Goal: Task Accomplishment & Management: Use online tool/utility

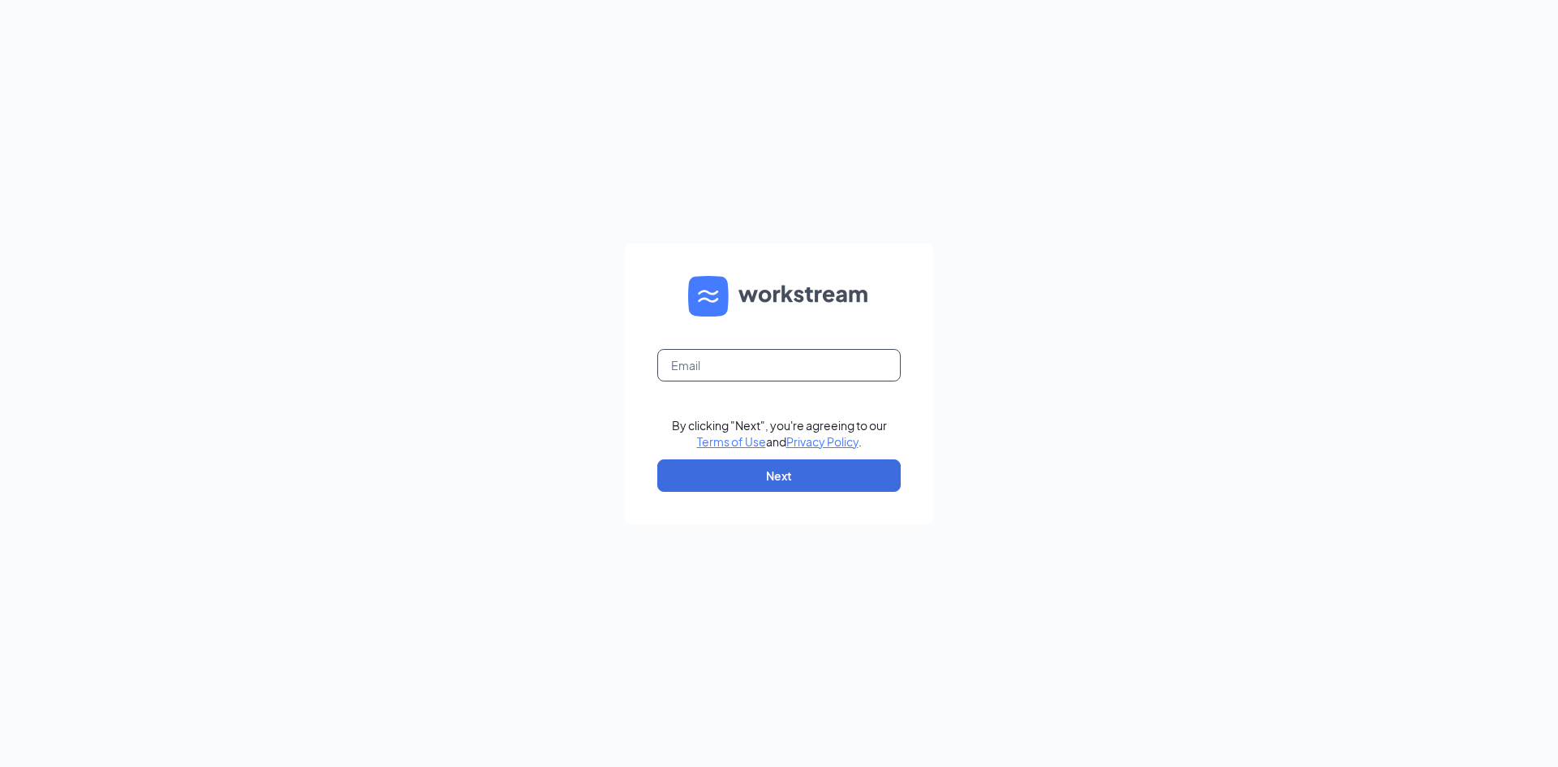
click at [801, 370] on input "text" at bounding box center [778, 365] width 243 height 32
type input "[EMAIL_ADDRESS][DOMAIN_NAME]"
click at [755, 485] on button "Next" at bounding box center [778, 475] width 243 height 32
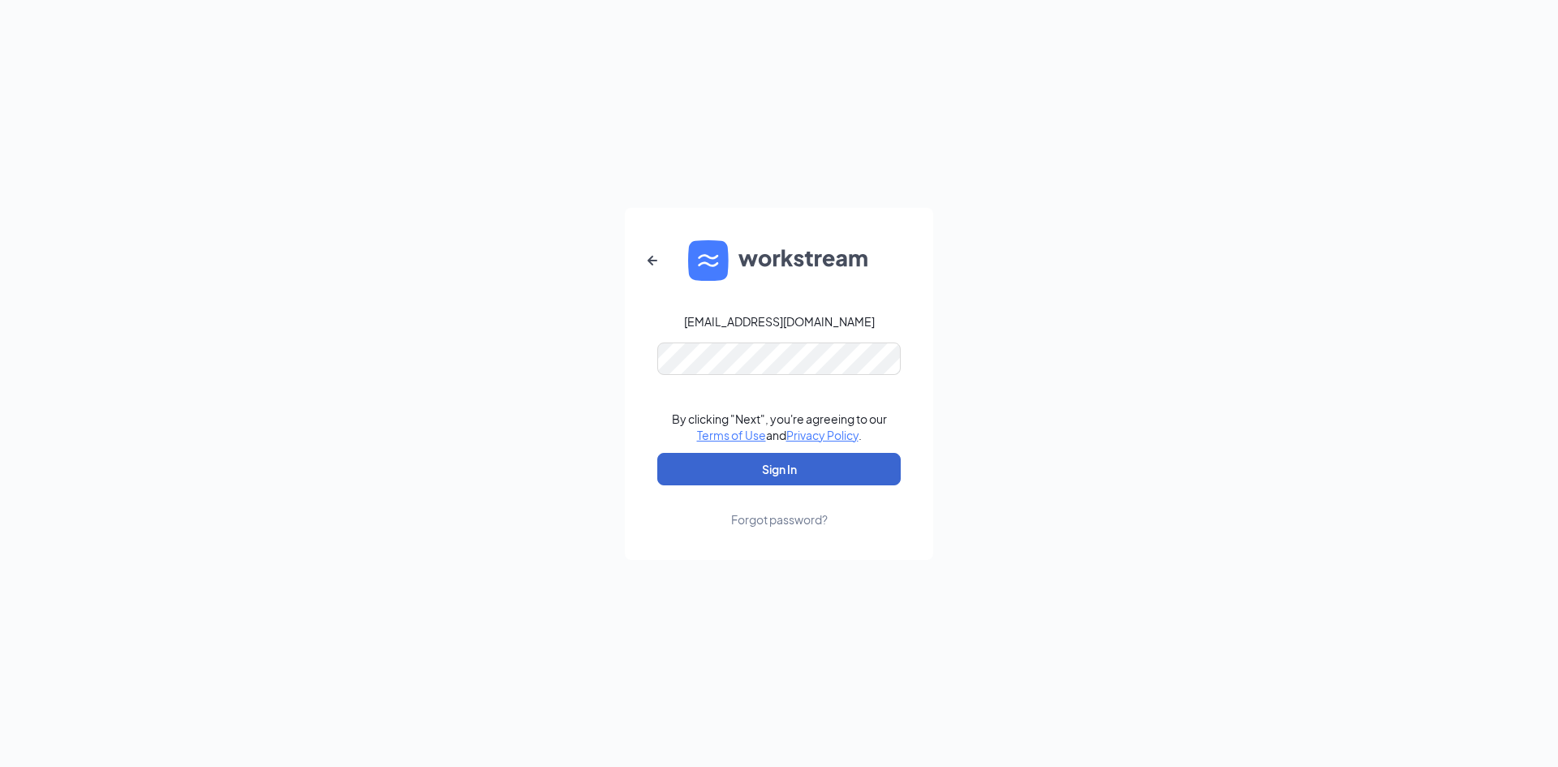
click at [757, 484] on button "Sign In" at bounding box center [778, 469] width 243 height 32
click at [515, 393] on div "[EMAIL_ADDRESS][DOMAIN_NAME] By clicking "Next", you're agreeing to our Terms o…" at bounding box center [779, 383] width 1558 height 767
click at [657, 453] on button "Sign In" at bounding box center [778, 469] width 243 height 32
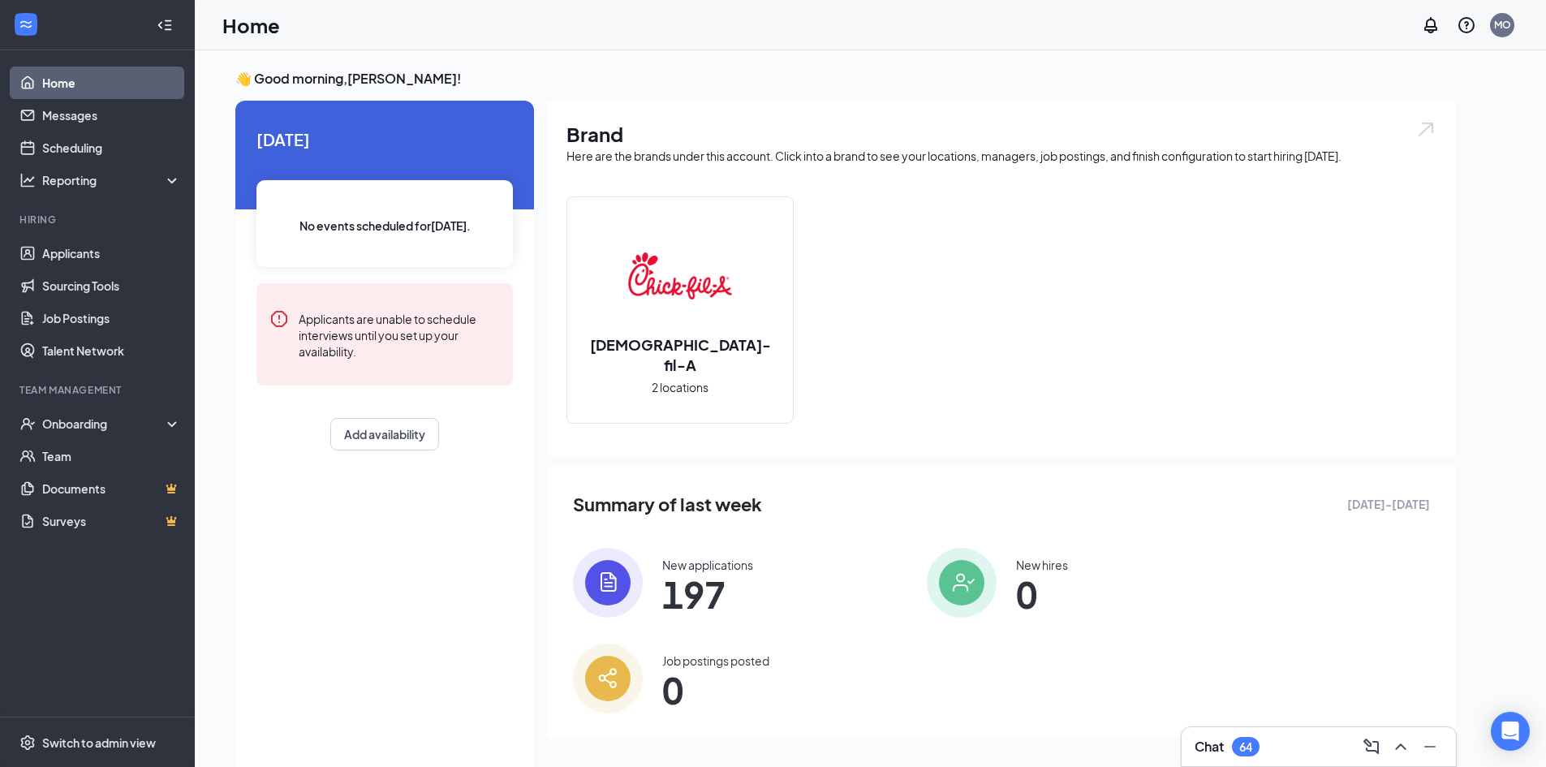
click at [716, 600] on span "197" at bounding box center [707, 593] width 91 height 29
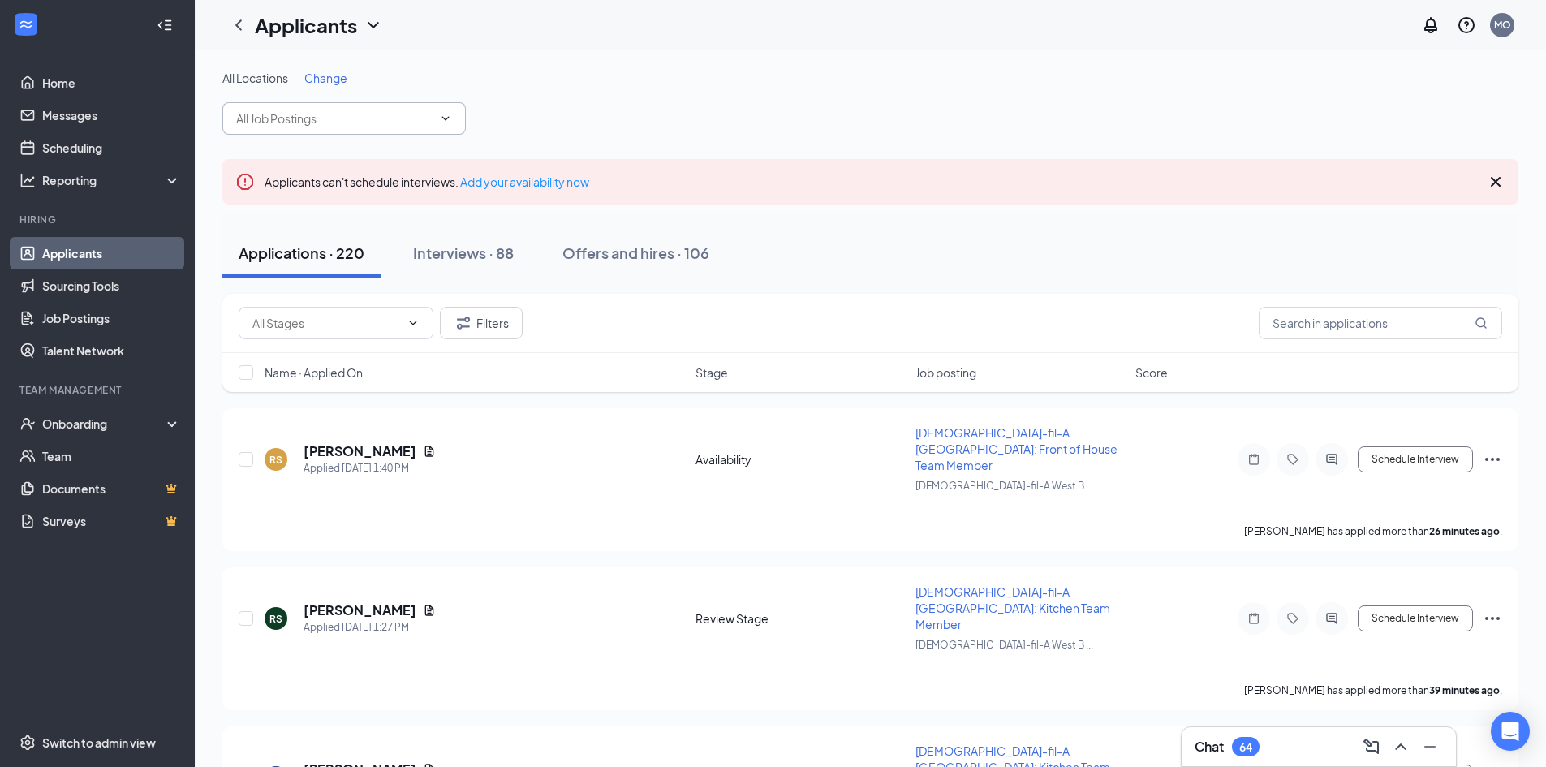
click at [358, 123] on input "text" at bounding box center [334, 119] width 196 height 18
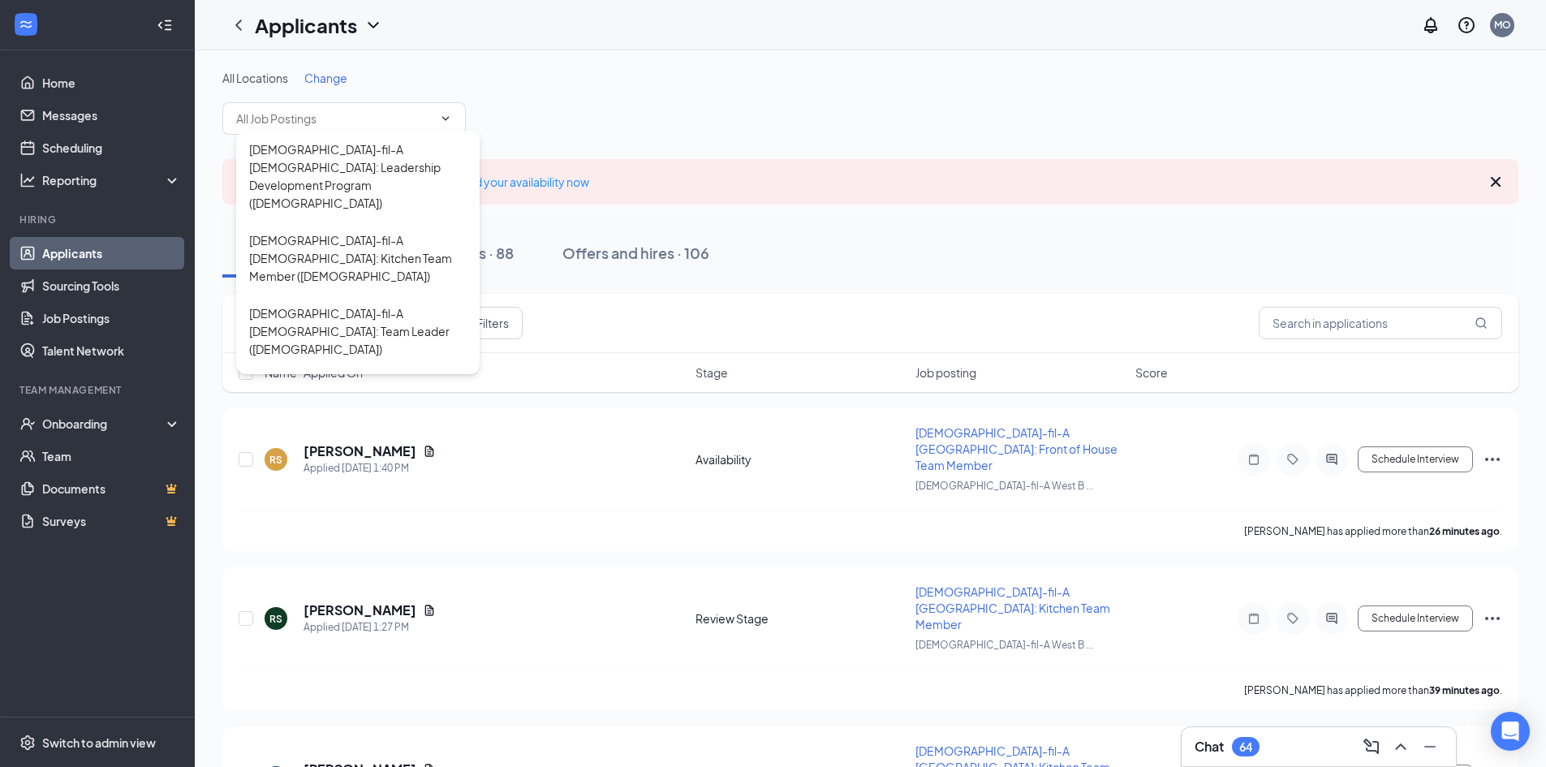
click at [591, 89] on div "All Locations Change Chick-fil-A Buda: Leadership Development Program (Buda) Ch…" at bounding box center [870, 102] width 1296 height 65
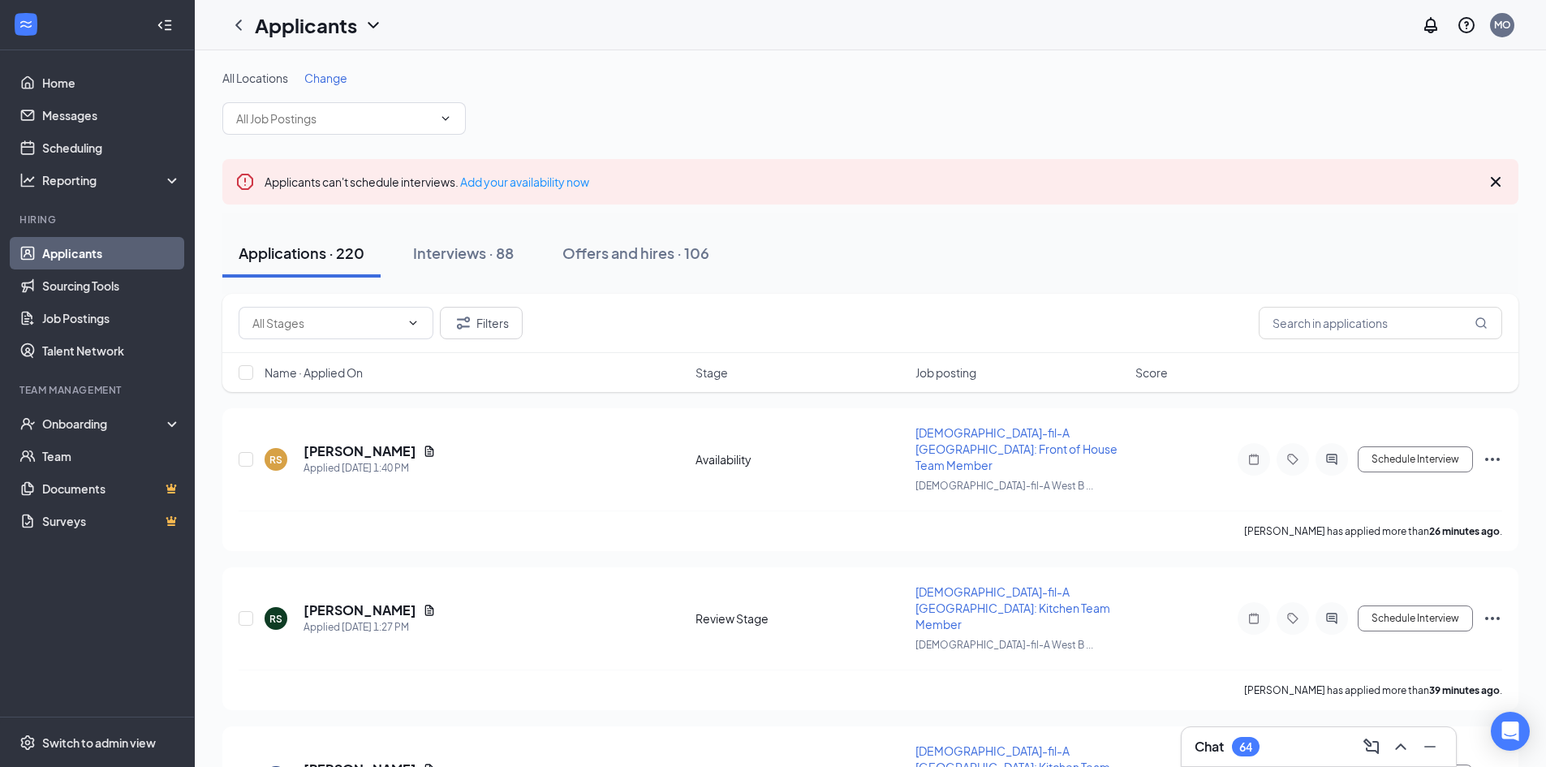
click at [347, 77] on span "Change" at bounding box center [325, 78] width 43 height 15
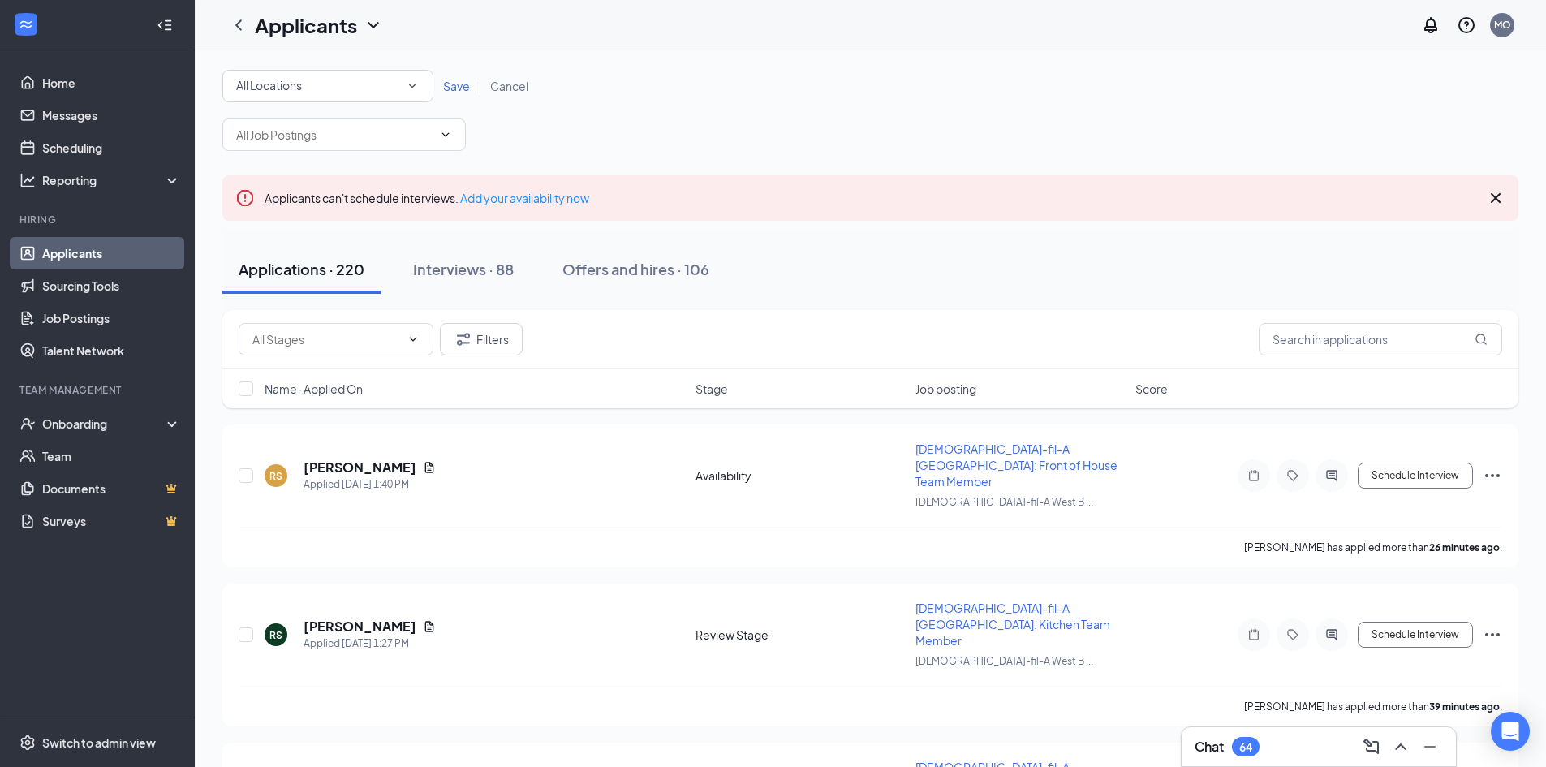
click at [392, 85] on div "All Locations" at bounding box center [327, 85] width 183 height 19
click at [266, 204] on span "Chick-fil-A West Buda FSU" at bounding box center [372, 209] width 274 height 15
click at [451, 92] on span "Save" at bounding box center [456, 86] width 27 height 15
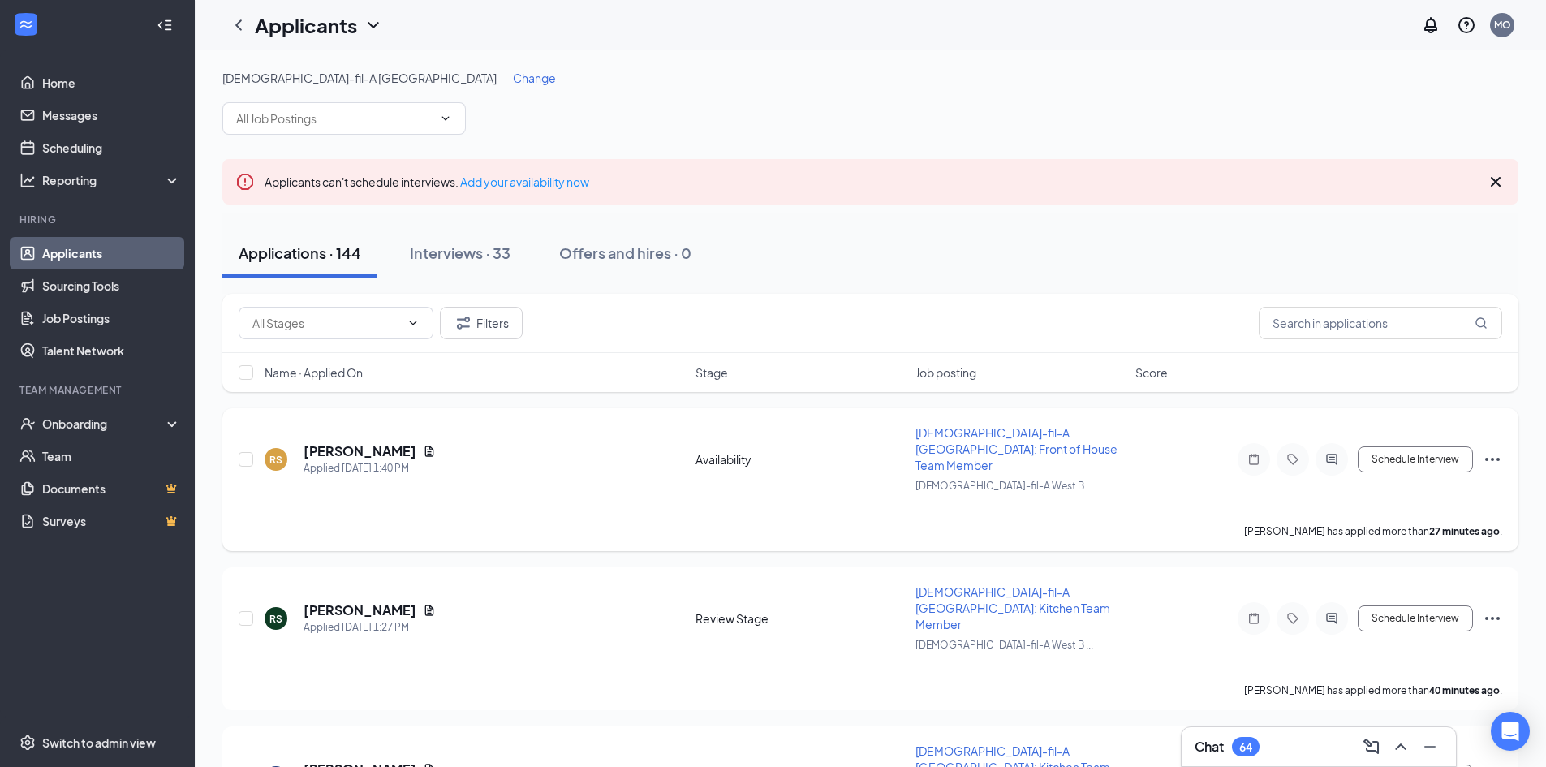
click at [724, 451] on div "Availability" at bounding box center [800, 459] width 210 height 16
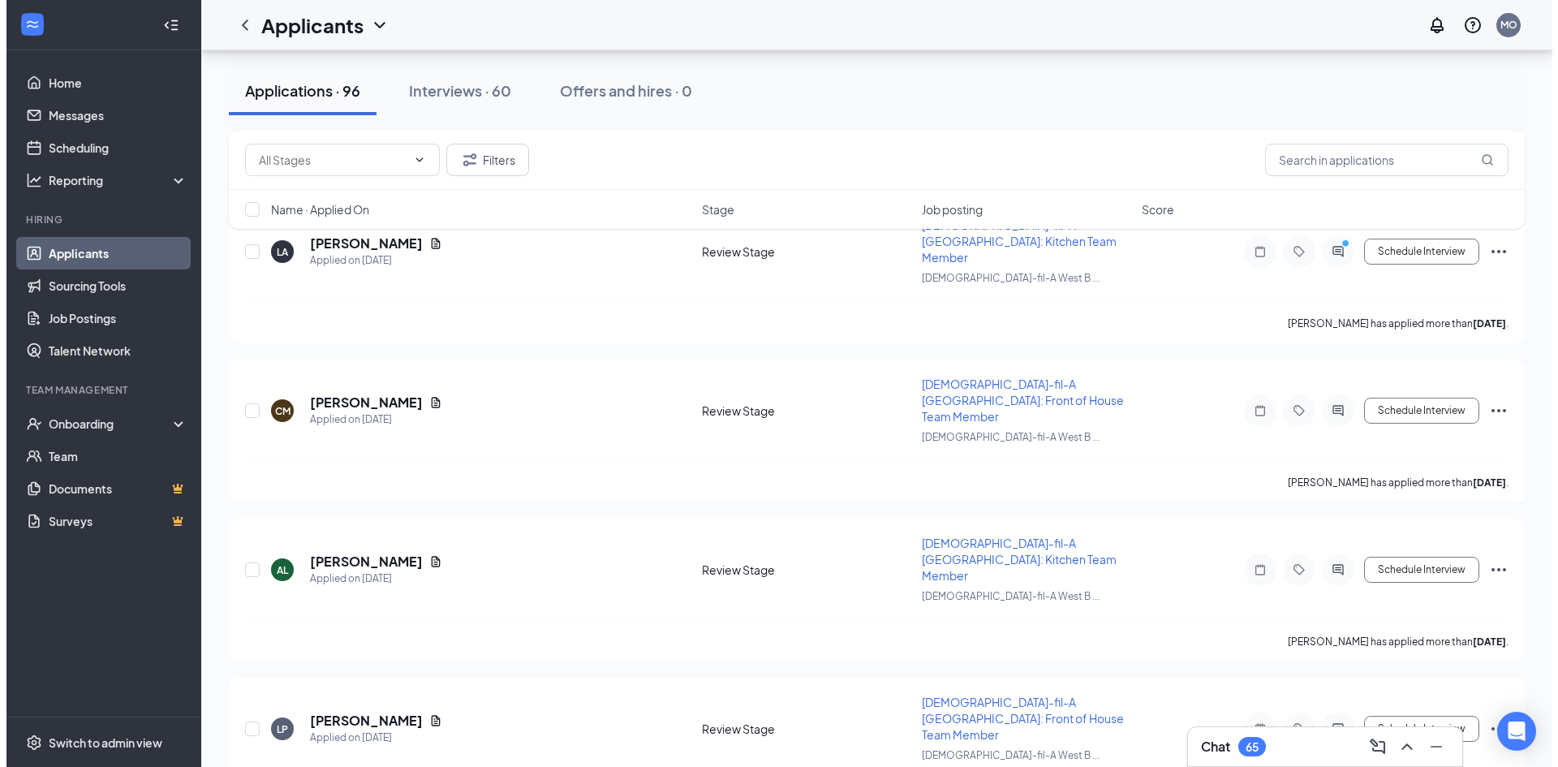
scroll to position [6166, 0]
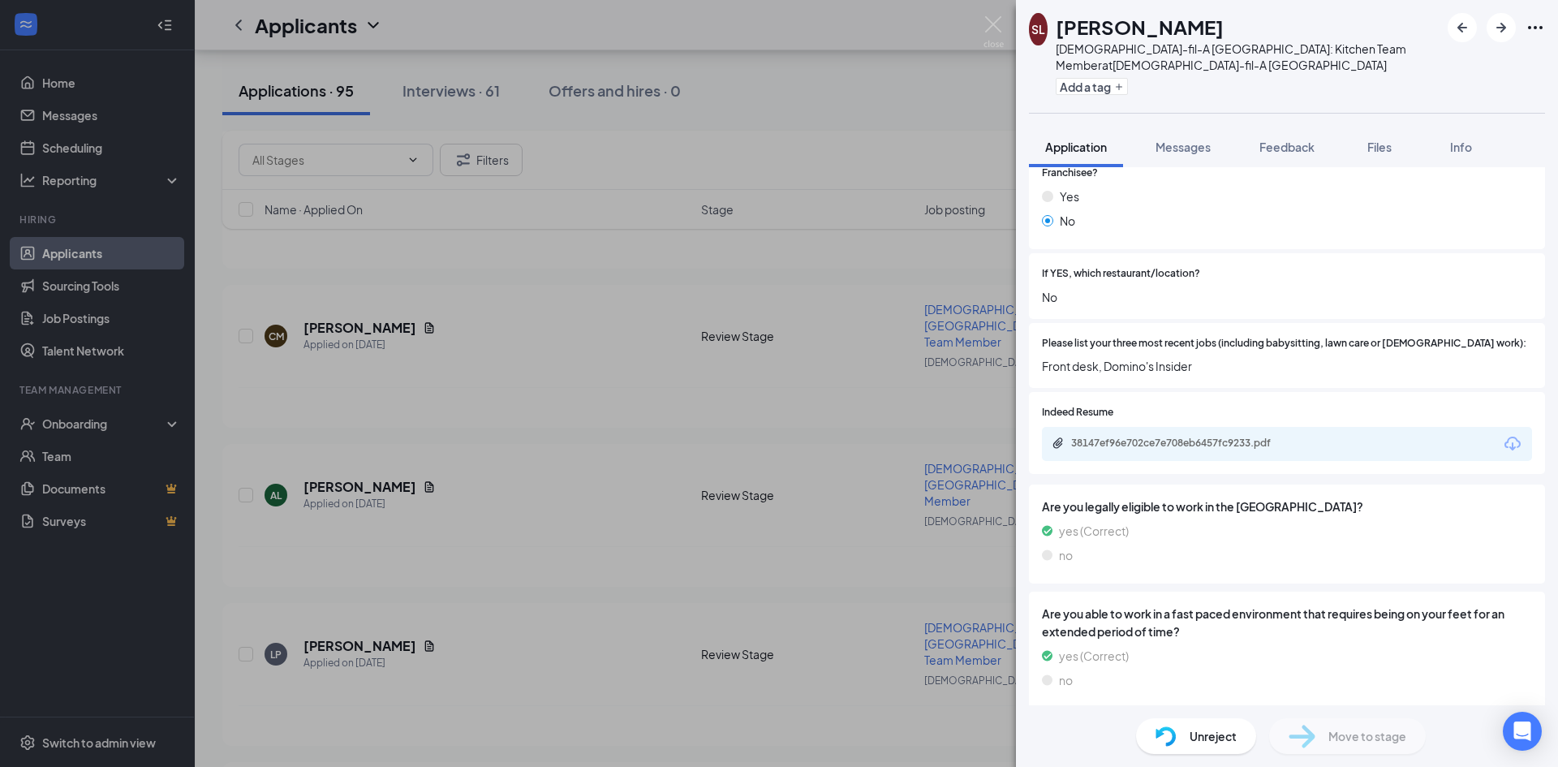
scroll to position [393, 0]
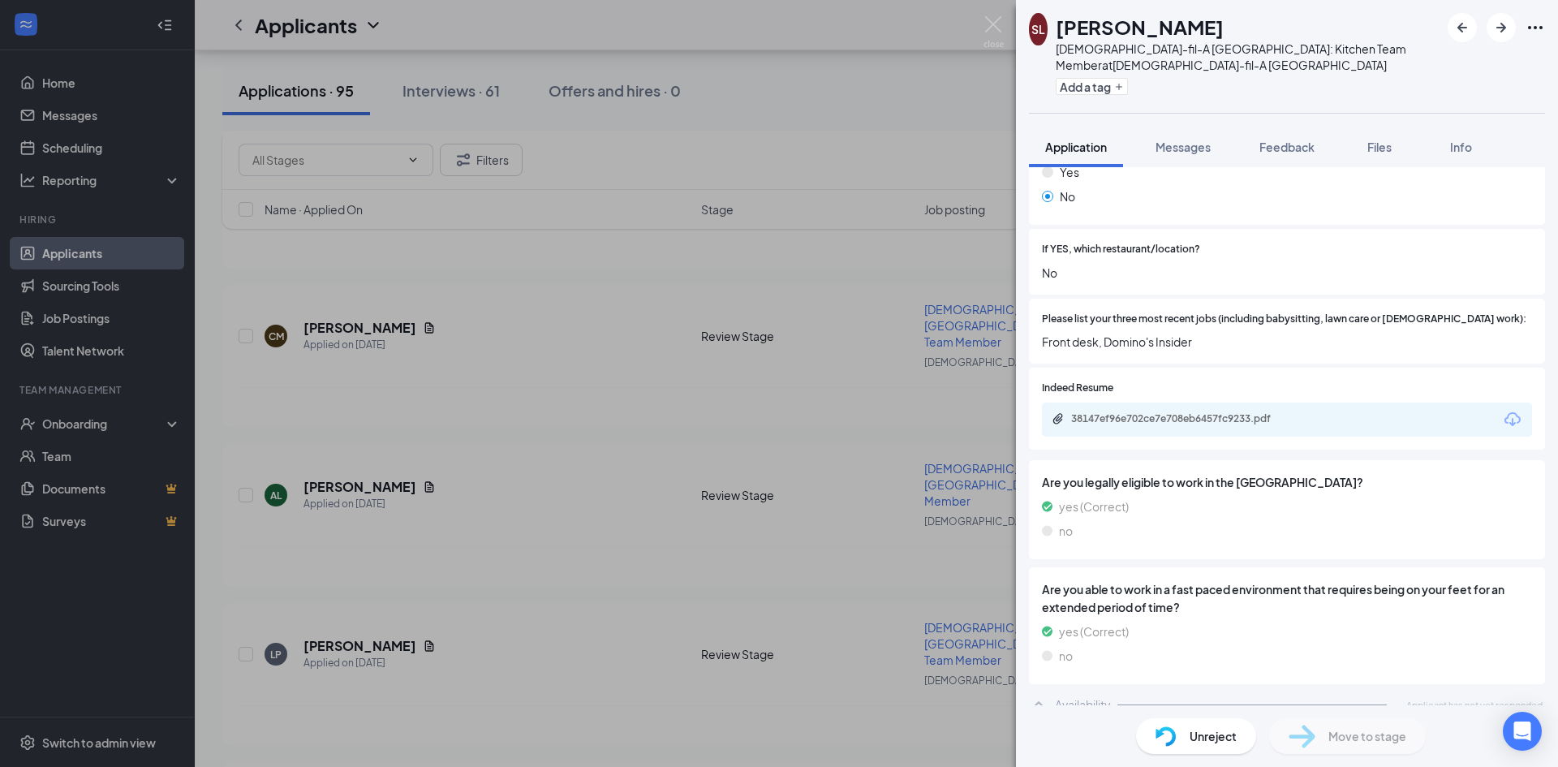
drag, startPoint x: 1118, startPoint y: 378, endPoint x: 1113, endPoint y: 428, distance: 50.5
drag, startPoint x: 1113, startPoint y: 428, endPoint x: 1375, endPoint y: 449, distance: 262.8
click at [1375, 460] on div "Are you legally eligible to work in the US? yes (Correct) no" at bounding box center [1287, 509] width 516 height 99
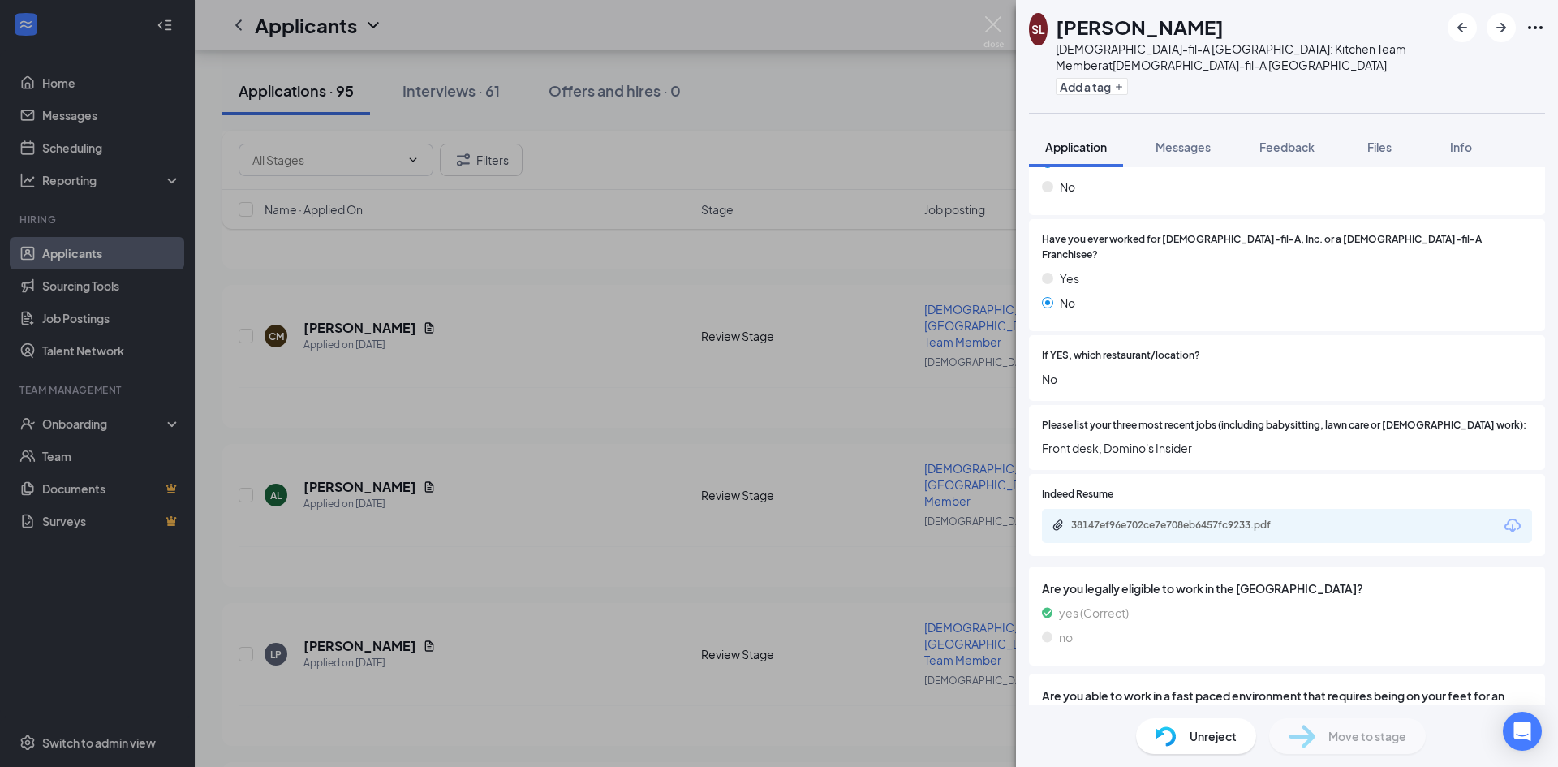
scroll to position [0, 0]
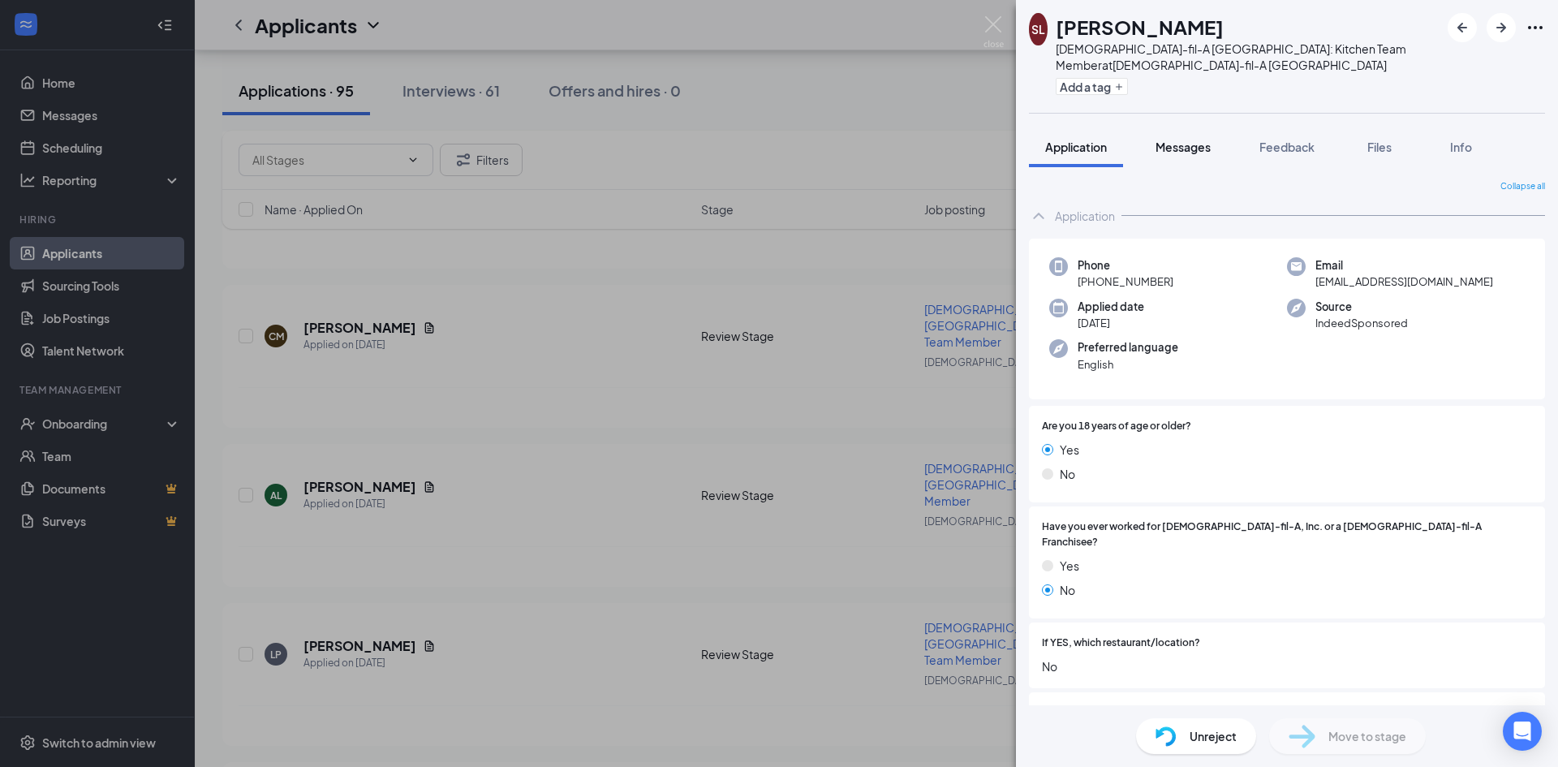
click at [1209, 152] on span "Messages" at bounding box center [1182, 147] width 55 height 15
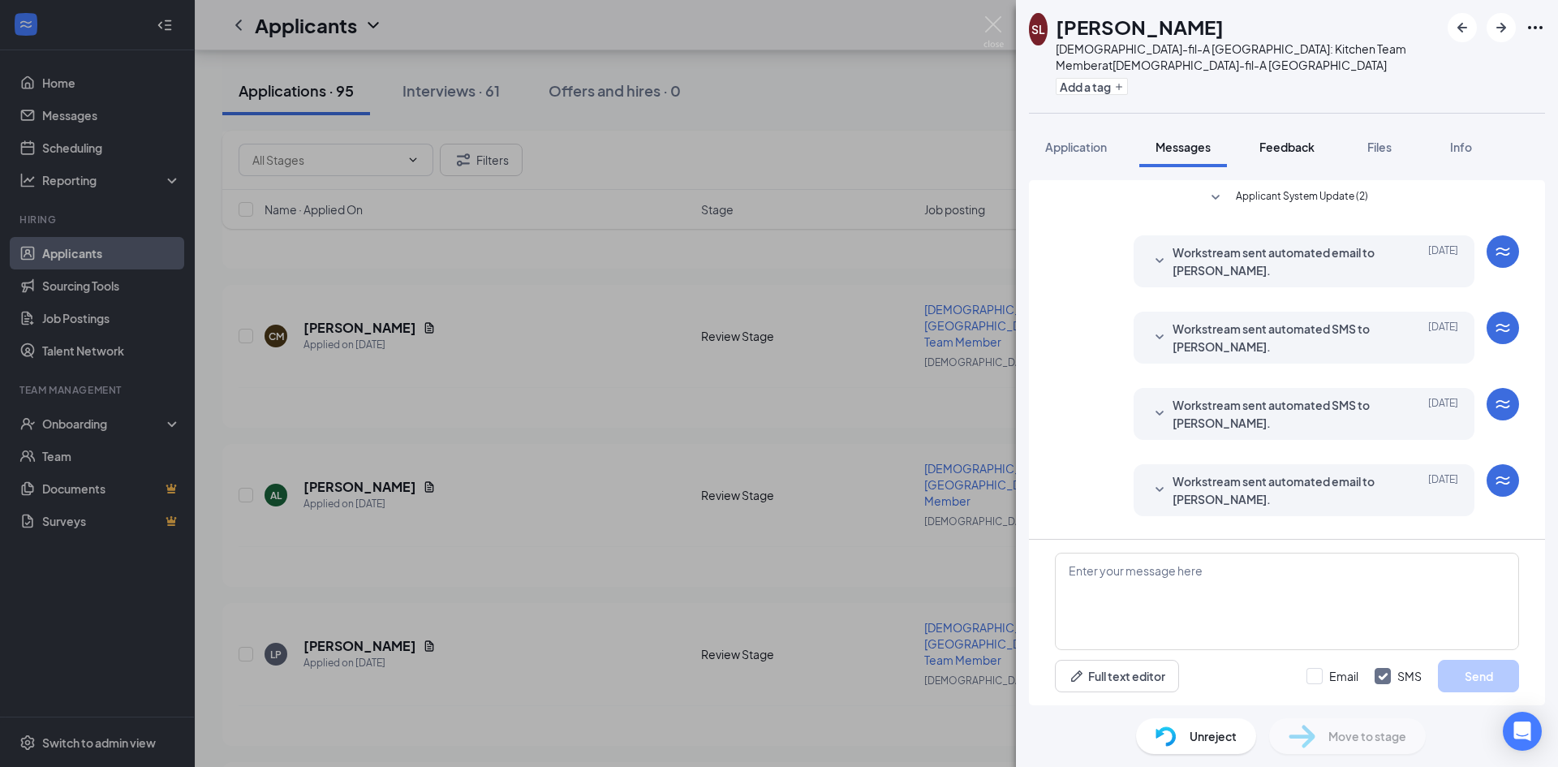
click at [1287, 148] on span "Feedback" at bounding box center [1286, 147] width 55 height 15
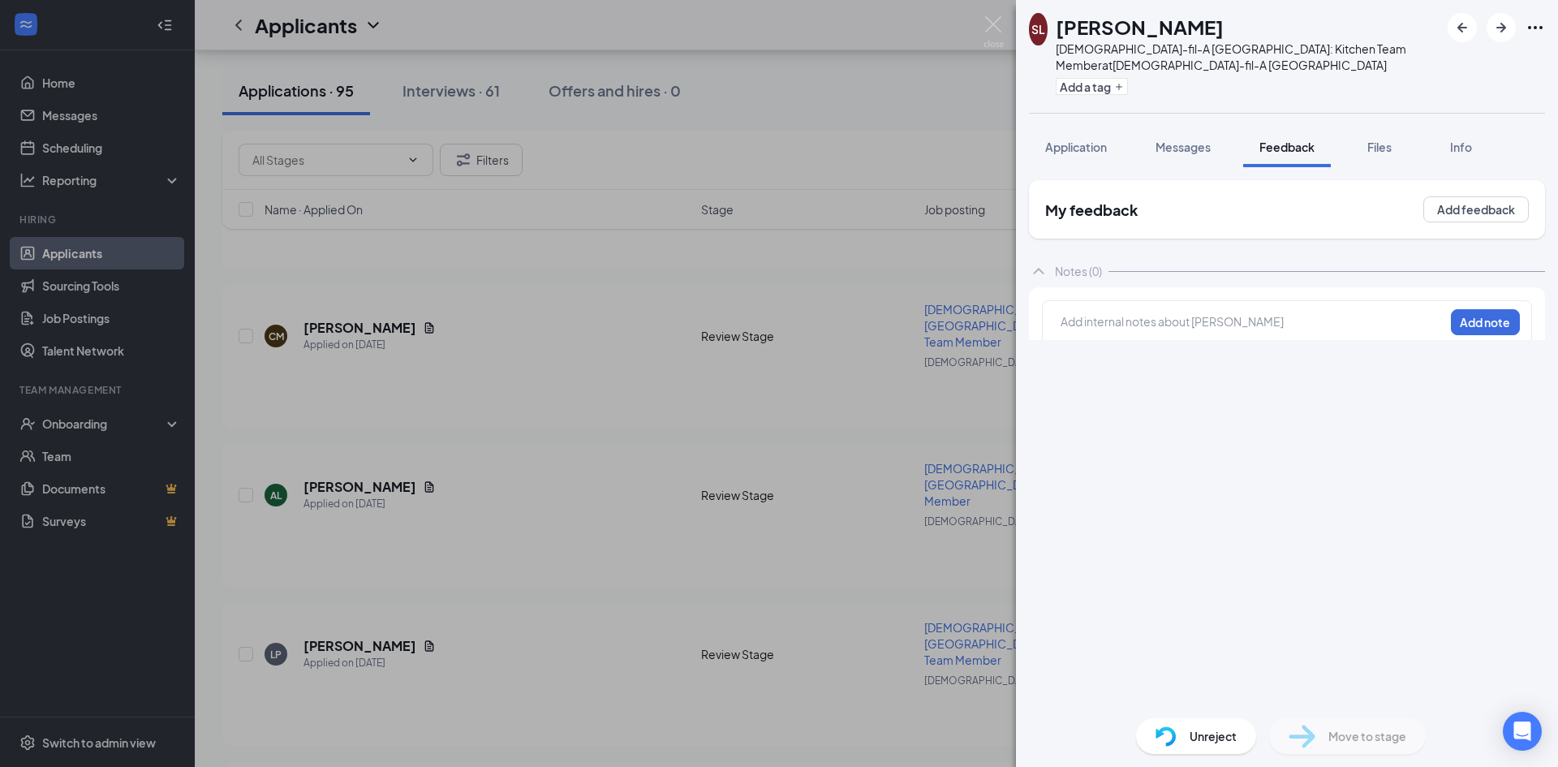
scroll to position [6133, 0]
click at [1457, 144] on span "Info" at bounding box center [1461, 147] width 22 height 15
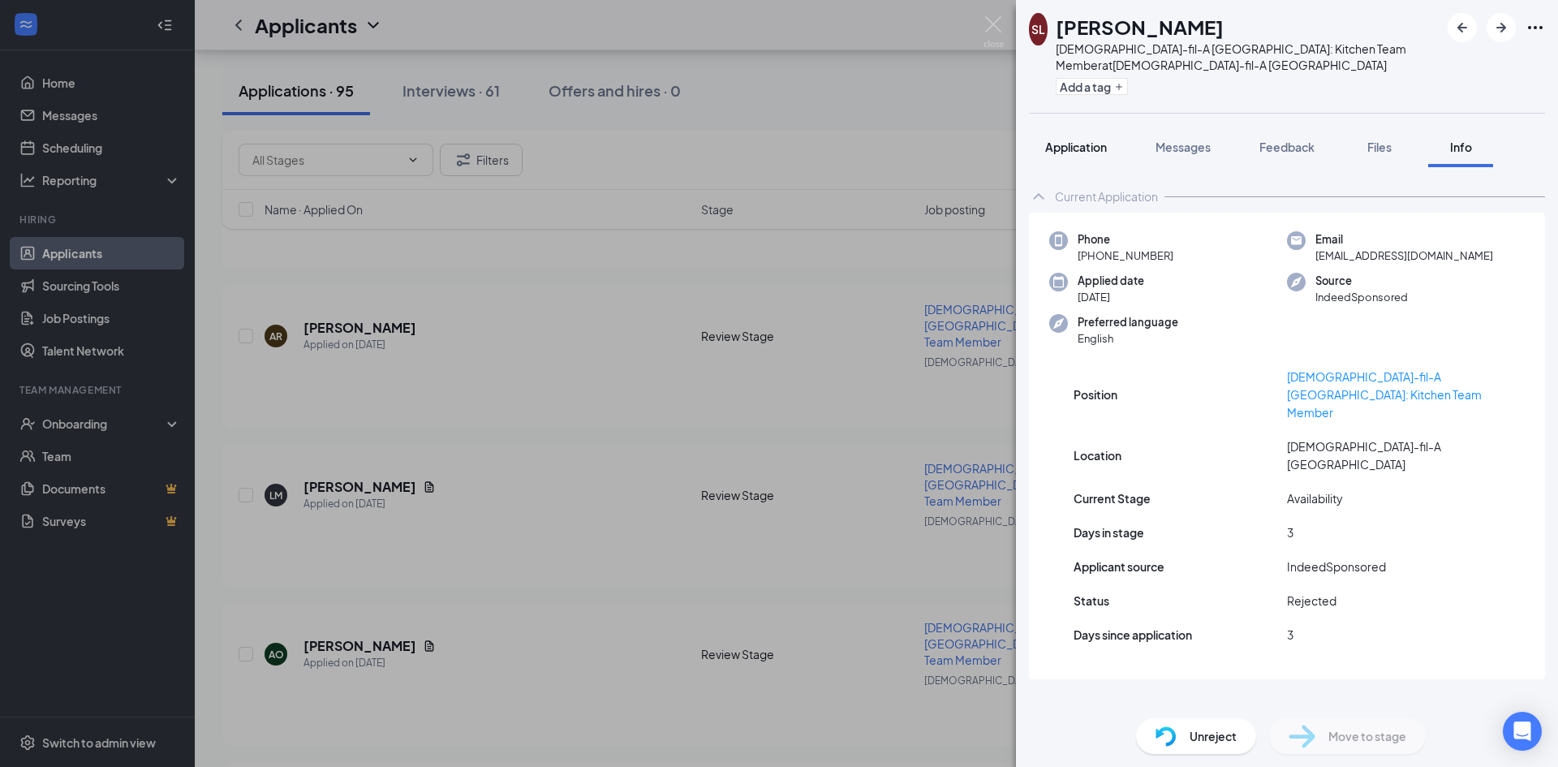
click at [1054, 147] on span "Application" at bounding box center [1076, 147] width 62 height 15
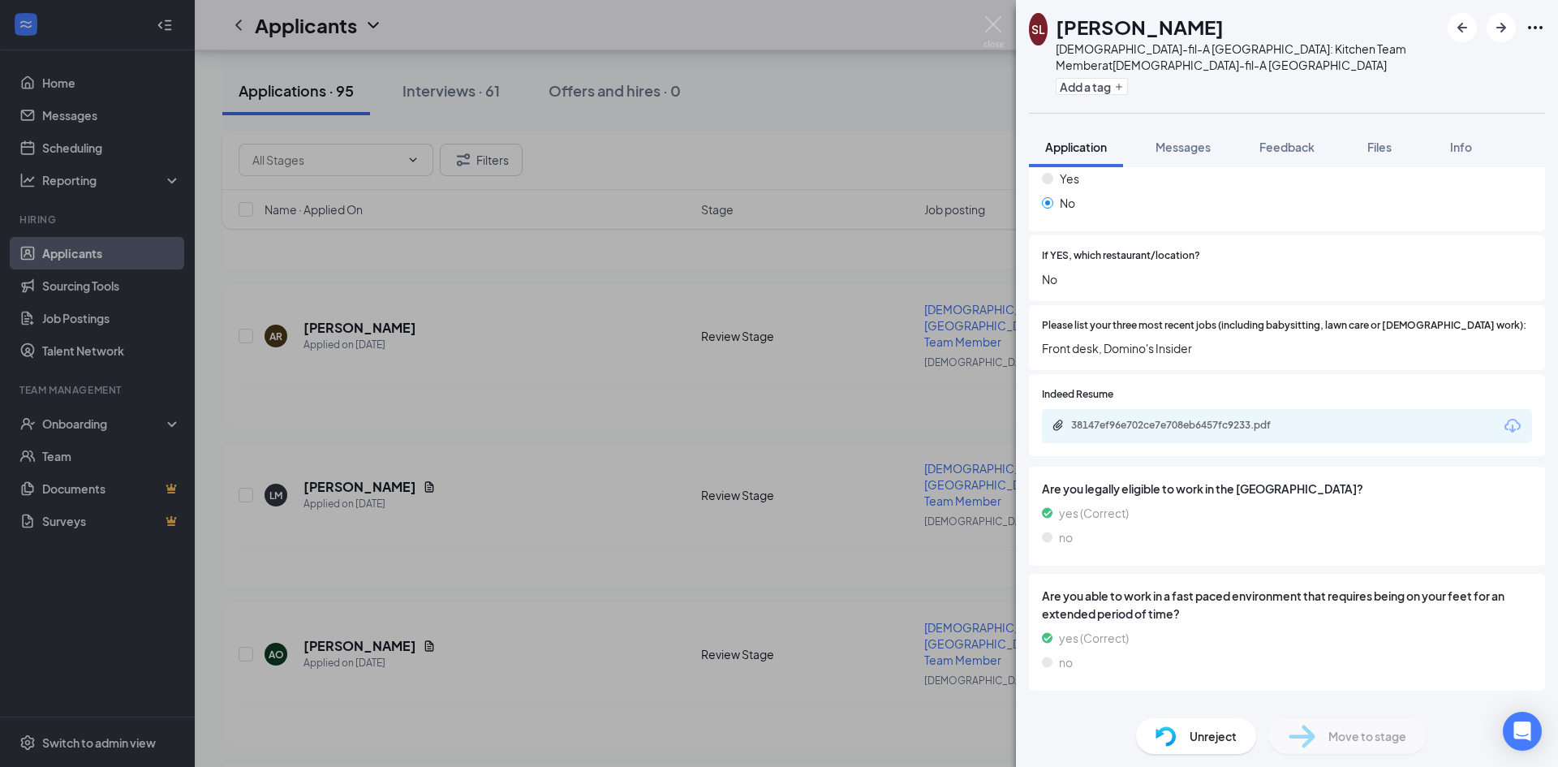
scroll to position [393, 0]
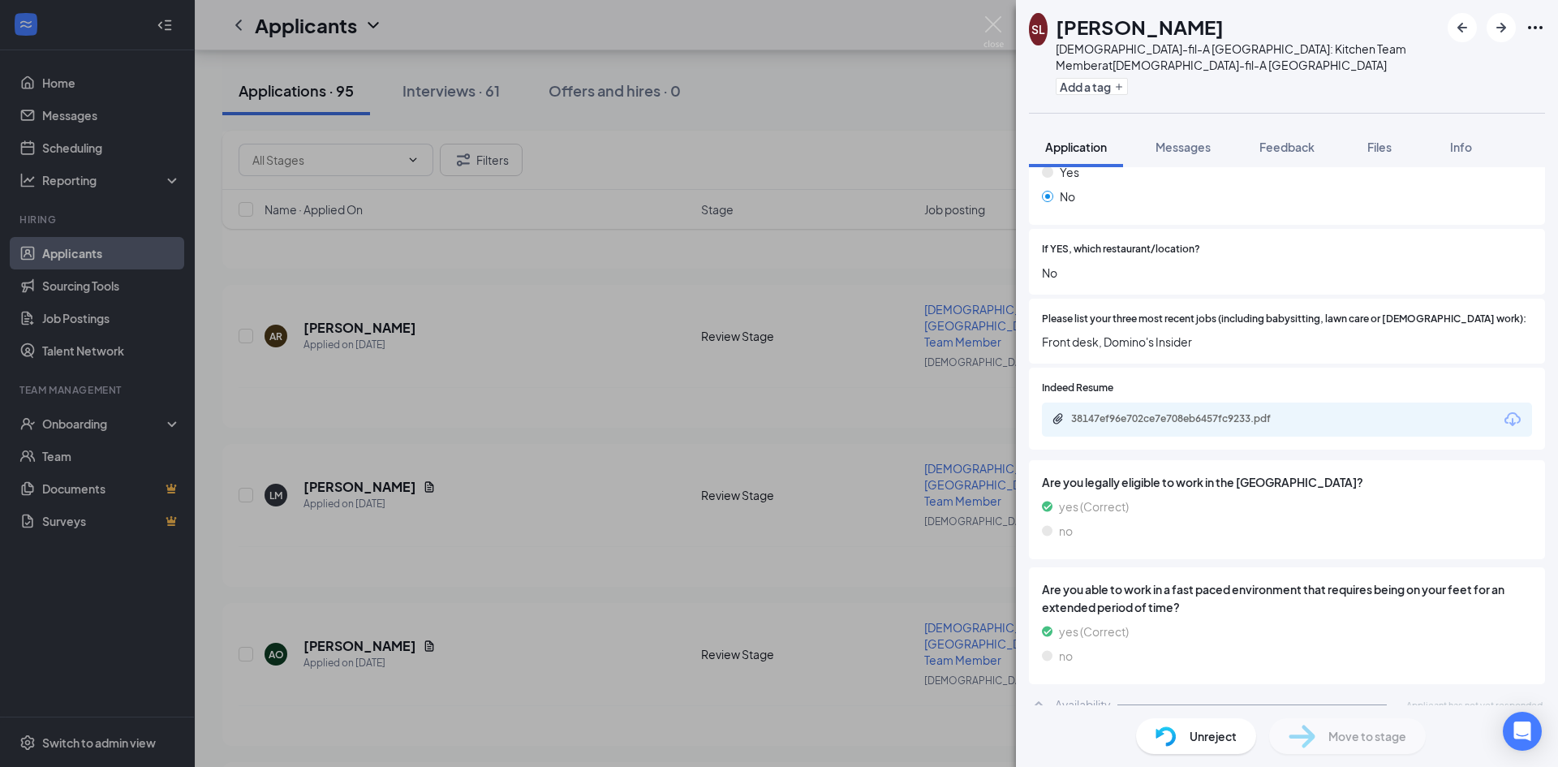
click at [1233, 694] on div "Availability Applicant has not yet responded." at bounding box center [1287, 704] width 516 height 32
click at [834, 119] on div "SL Steven Ly Chick-fil-A West Buda: Kitchen Team Member at Chick-fil-A West Bud…" at bounding box center [779, 383] width 1558 height 767
click at [777, 109] on div "SL Steven Ly Chick-fil-A West Buda: Kitchen Team Member at Chick-fil-A West Bud…" at bounding box center [779, 383] width 1558 height 767
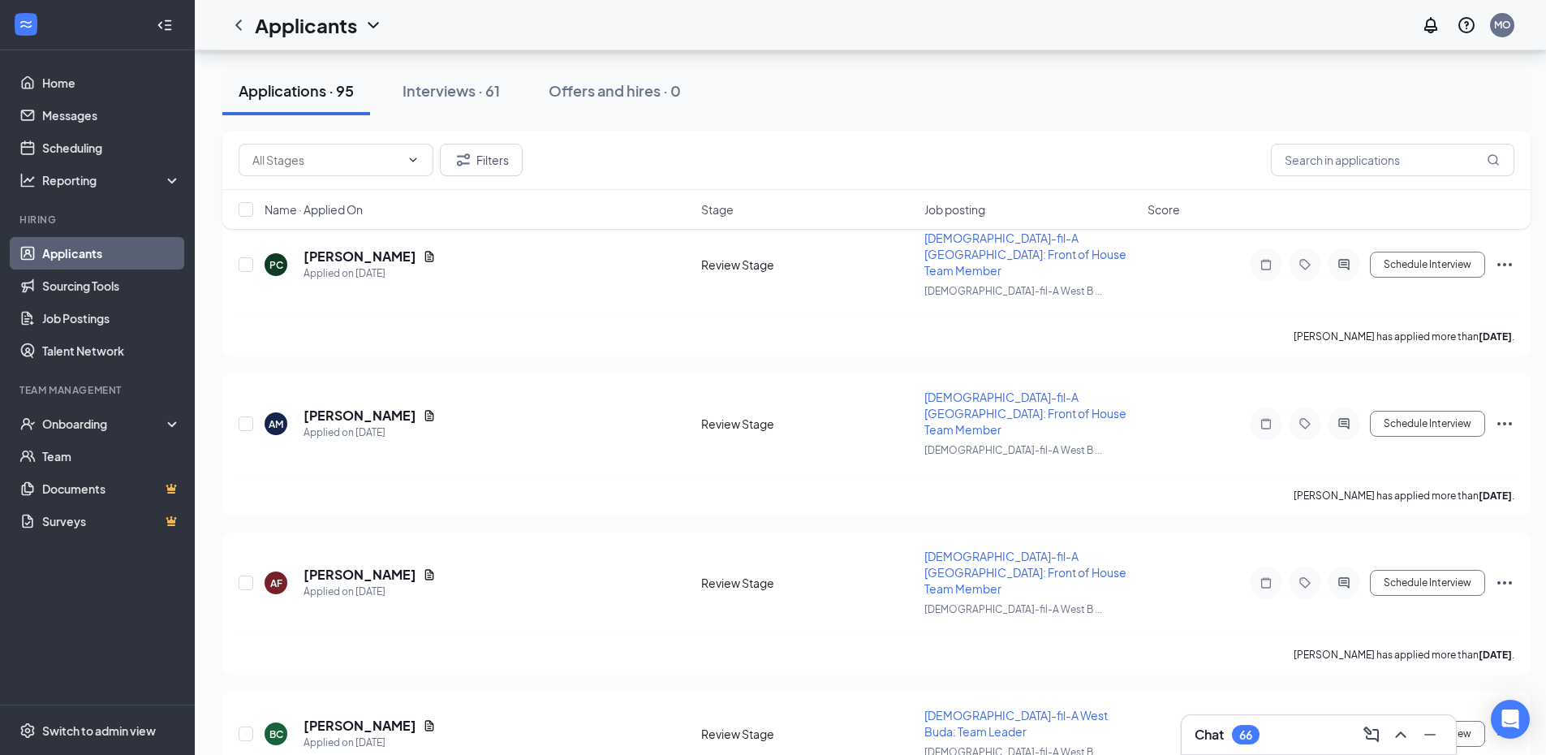
scroll to position [13076, 0]
